Goal: Use online tool/utility: Use online tool/utility

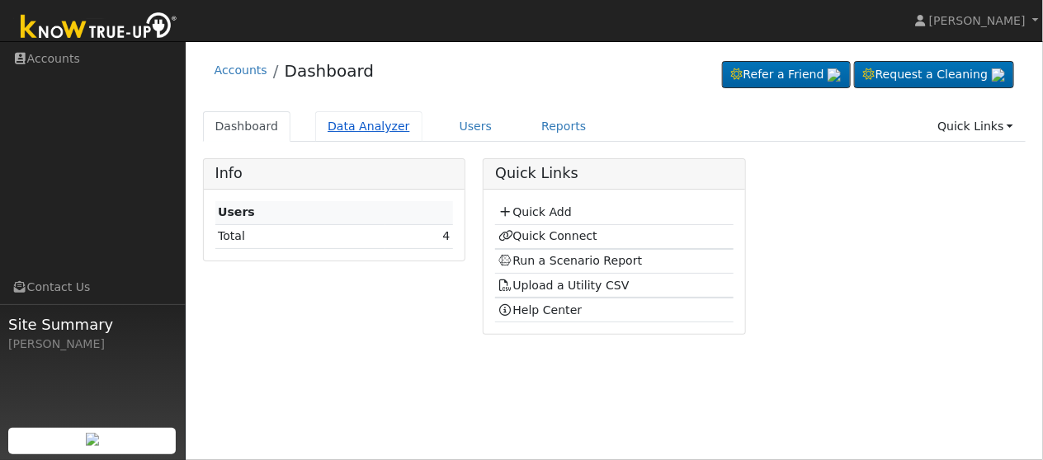
click at [356, 133] on link "Data Analyzer" at bounding box center [368, 126] width 107 height 31
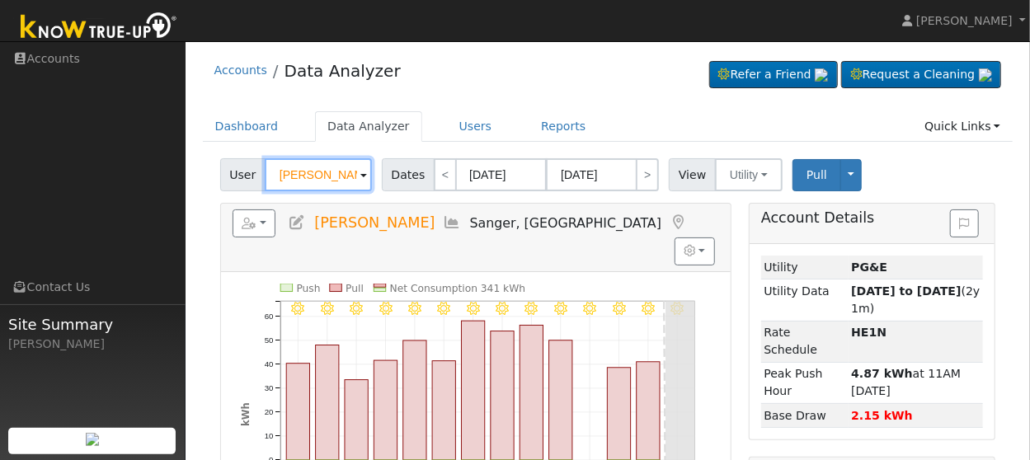
click at [352, 180] on input "[PERSON_NAME]" at bounding box center [318, 174] width 107 height 33
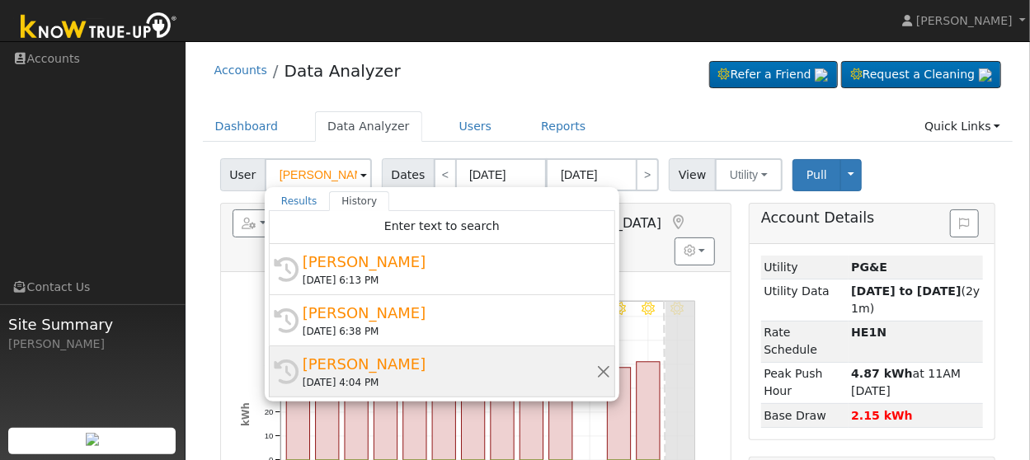
click at [404, 365] on div "[PERSON_NAME]" at bounding box center [450, 364] width 294 height 22
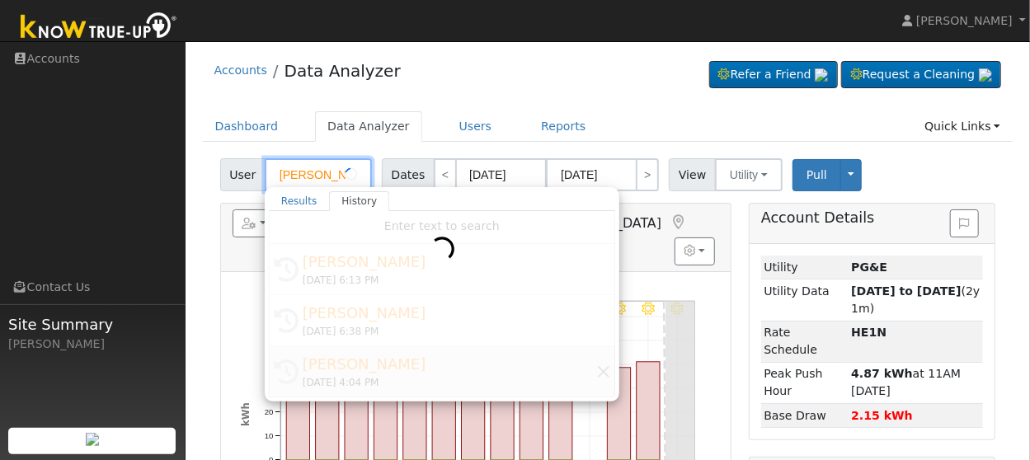
type input "[PERSON_NAME]"
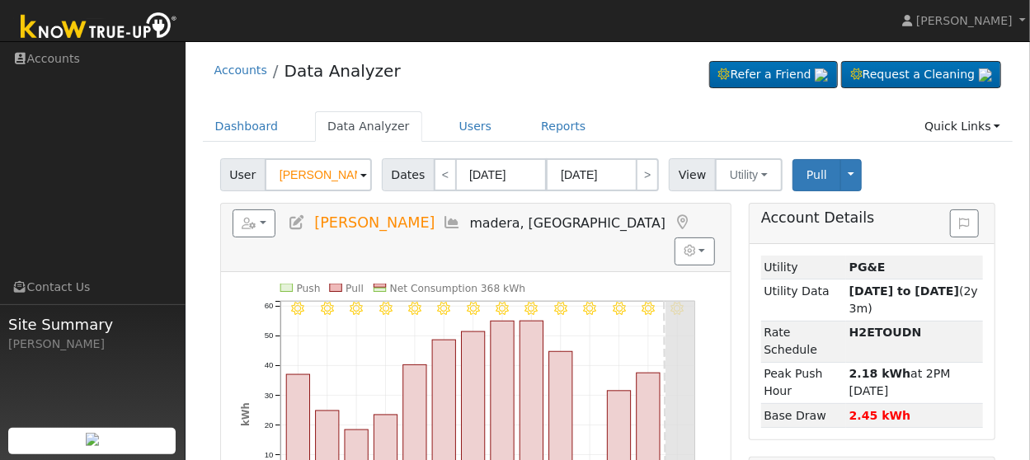
click at [444, 221] on icon at bounding box center [453, 222] width 18 height 15
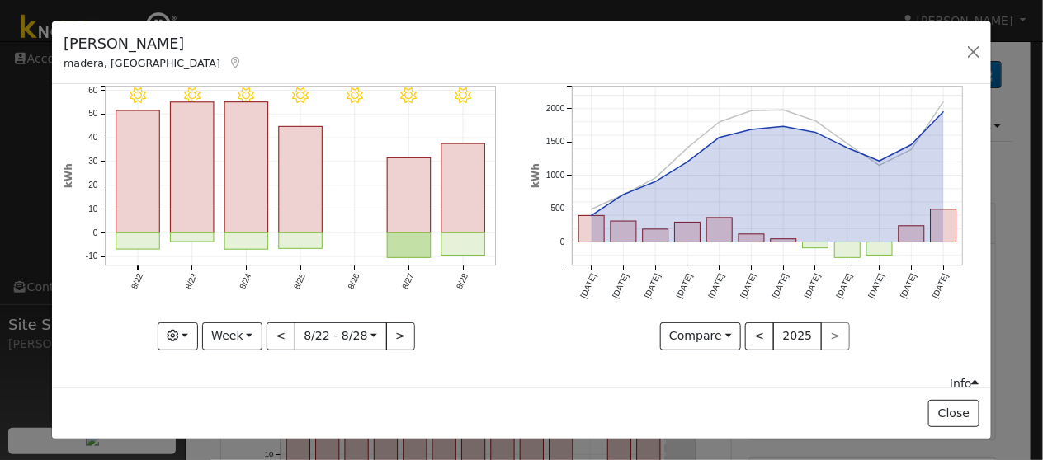
scroll to position [82, 0]
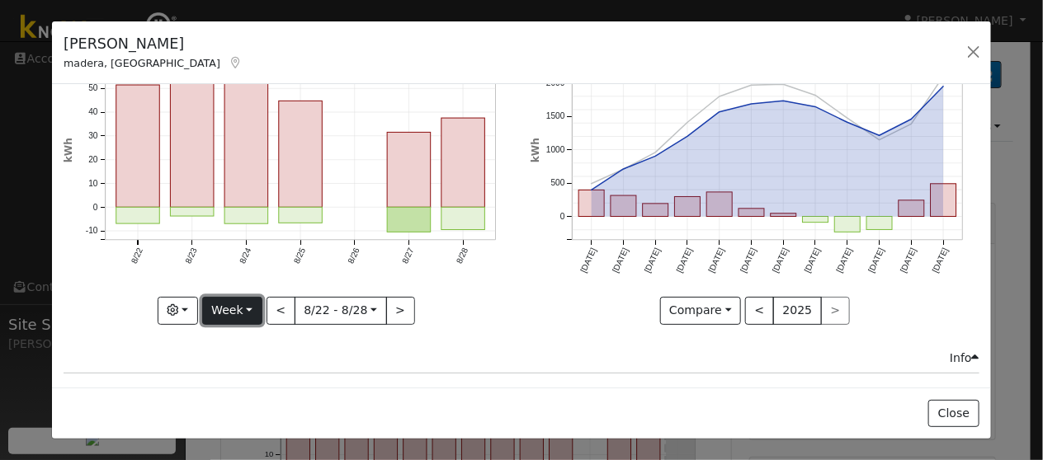
click at [247, 307] on button "Week" at bounding box center [232, 311] width 60 height 28
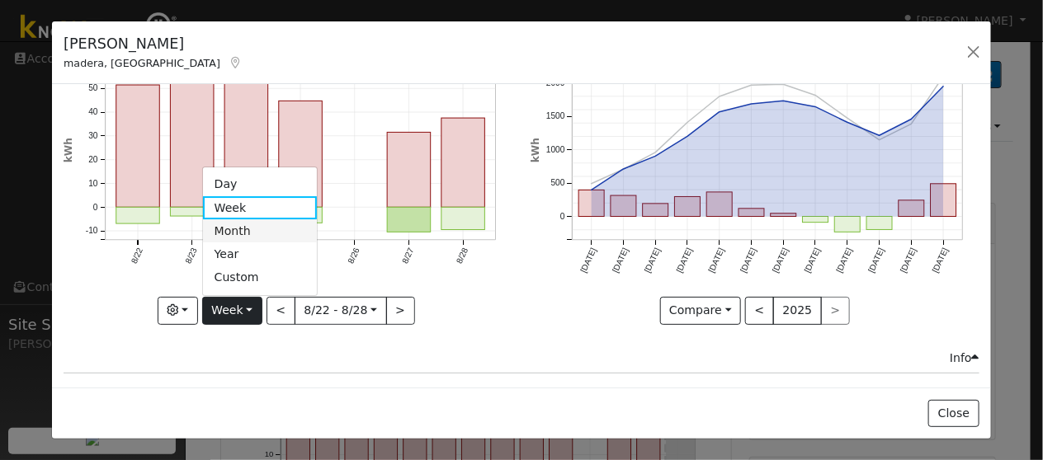
click at [246, 223] on link "Month" at bounding box center [260, 230] width 115 height 23
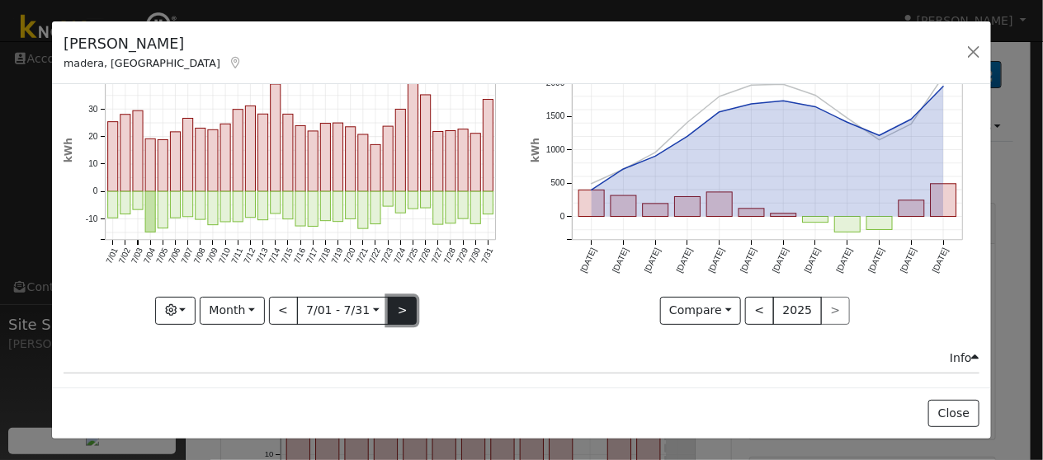
click at [402, 308] on button ">" at bounding box center [402, 311] width 29 height 28
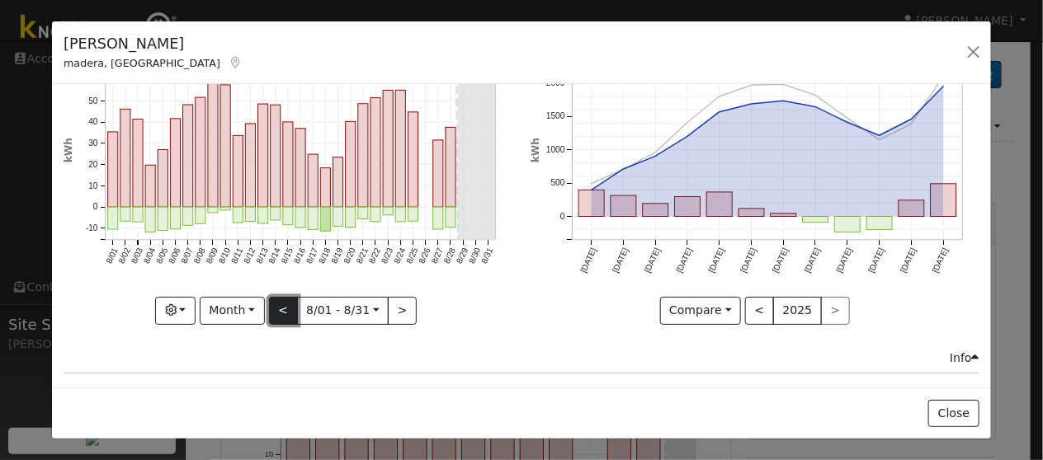
click at [275, 313] on button "<" at bounding box center [283, 311] width 29 height 28
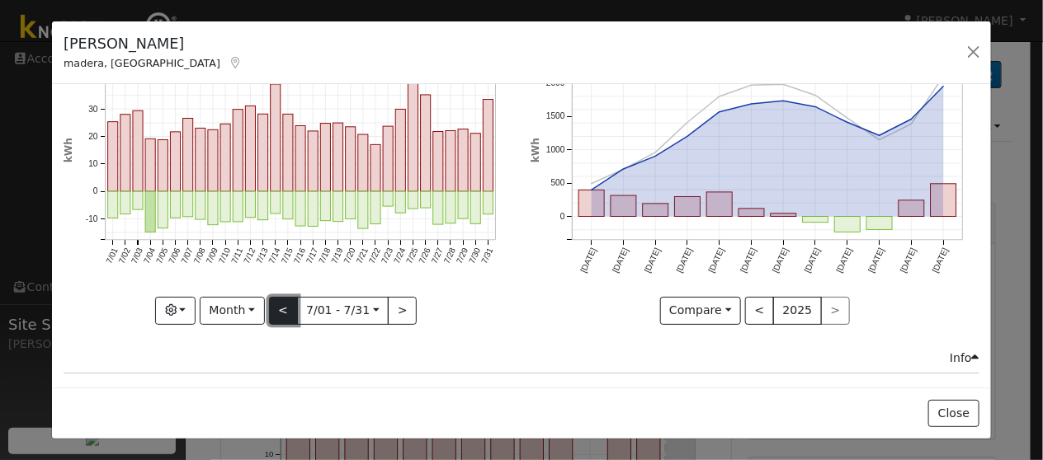
click at [275, 313] on button "<" at bounding box center [283, 311] width 29 height 28
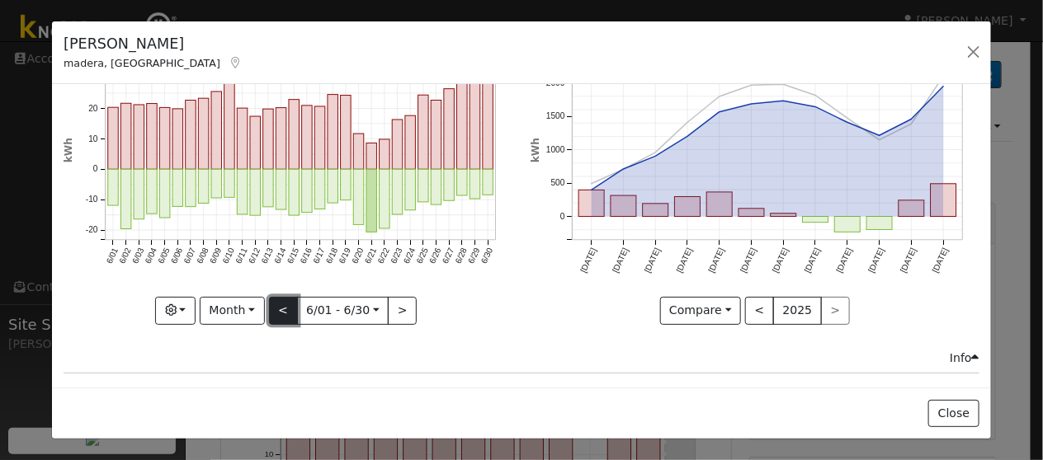
click at [275, 304] on button "<" at bounding box center [283, 311] width 29 height 28
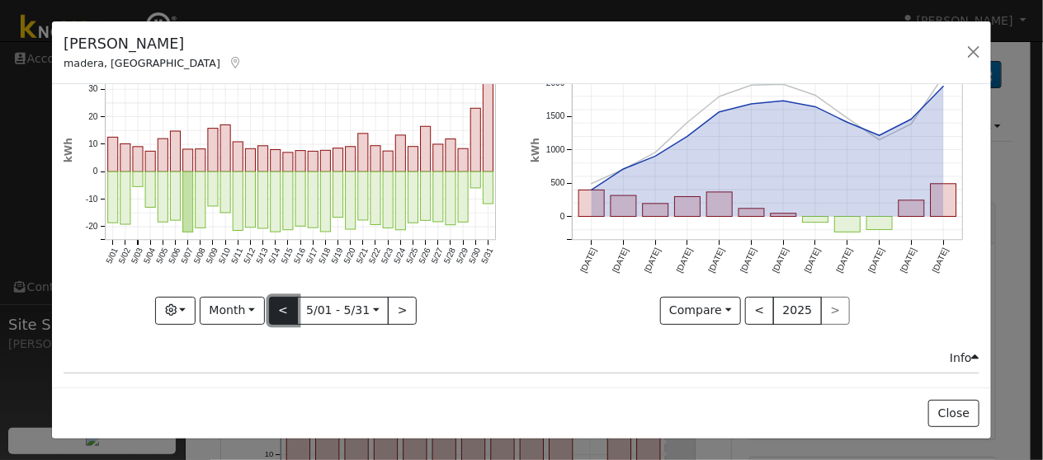
click at [279, 300] on button "<" at bounding box center [283, 311] width 29 height 28
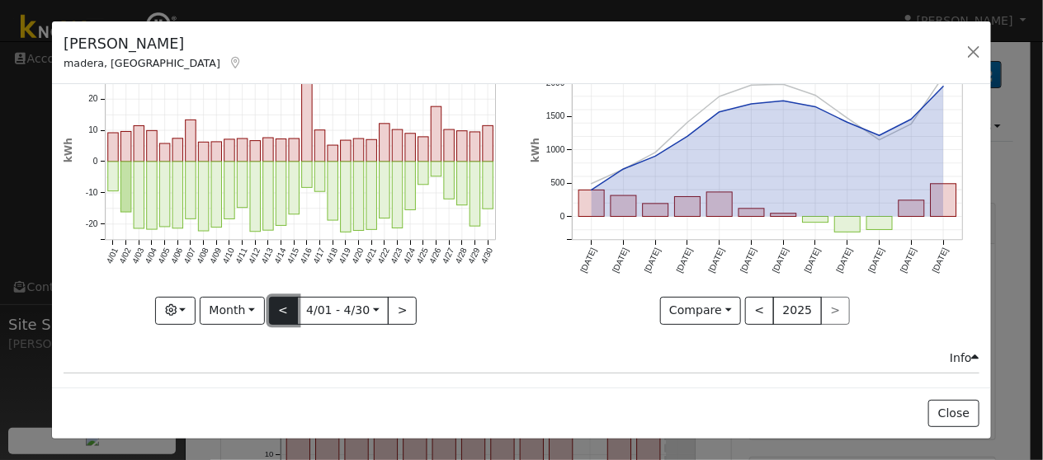
click at [277, 299] on button "<" at bounding box center [283, 311] width 29 height 28
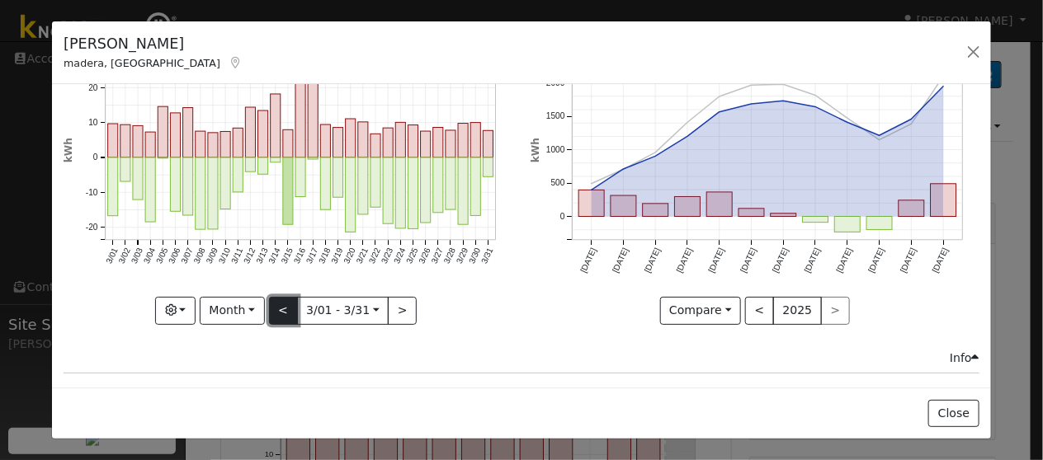
click at [271, 300] on button "<" at bounding box center [283, 311] width 29 height 28
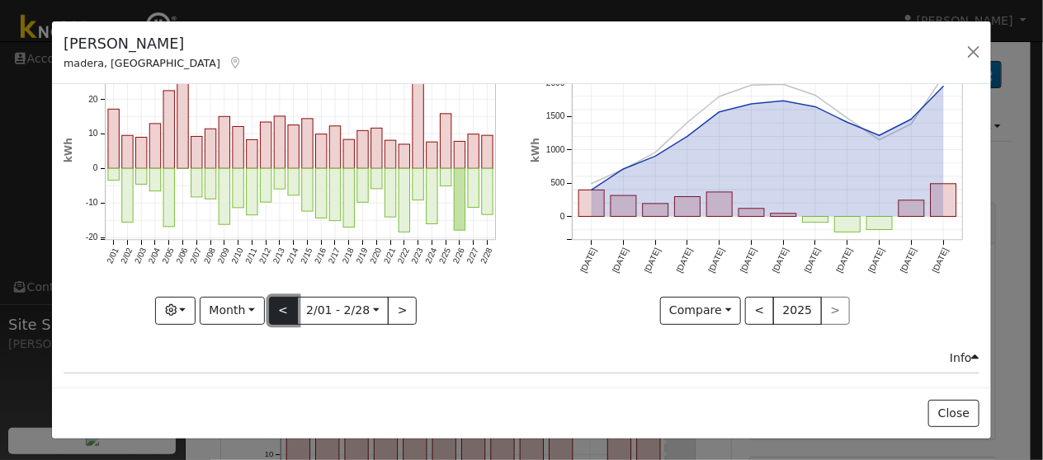
click at [278, 311] on button "<" at bounding box center [283, 311] width 29 height 28
type input "2025-01-01"
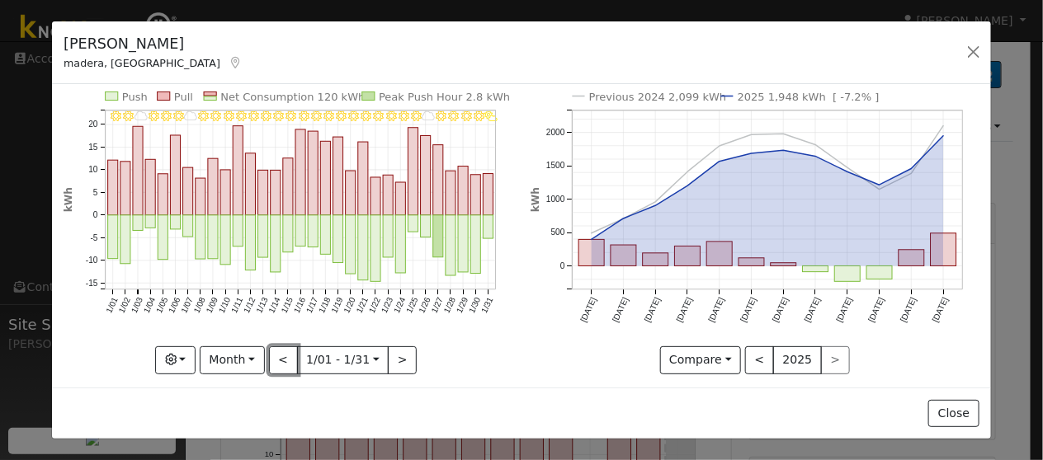
scroll to position [0, 0]
